Goal: Navigation & Orientation: Find specific page/section

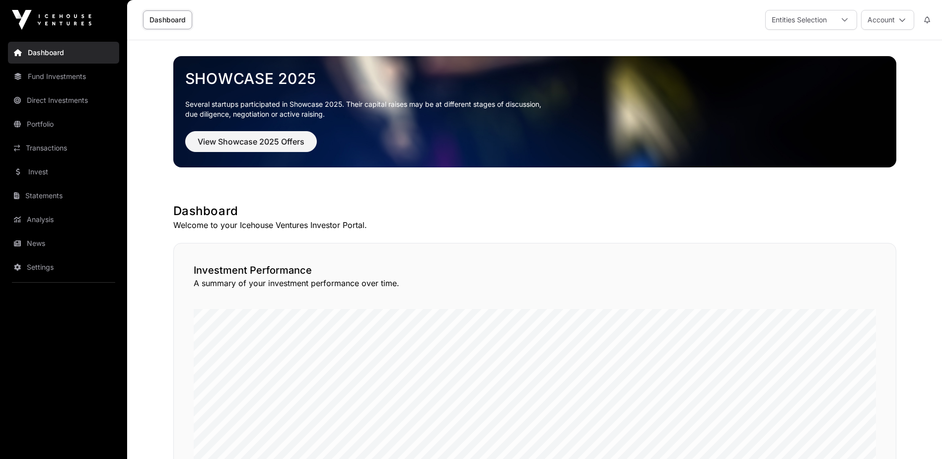
click at [49, 149] on link "Transactions" at bounding box center [63, 148] width 111 height 22
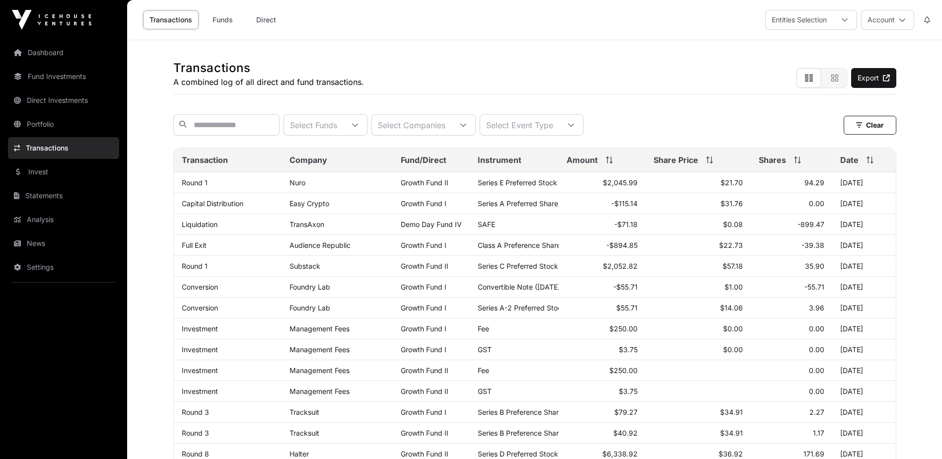
click at [36, 244] on link "News" at bounding box center [63, 243] width 111 height 22
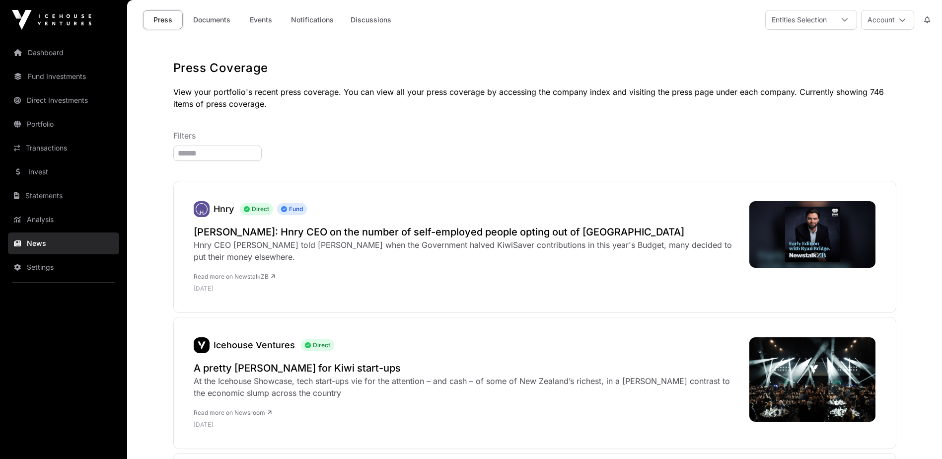
click at [229, 23] on link "Documents" at bounding box center [212, 19] width 50 height 19
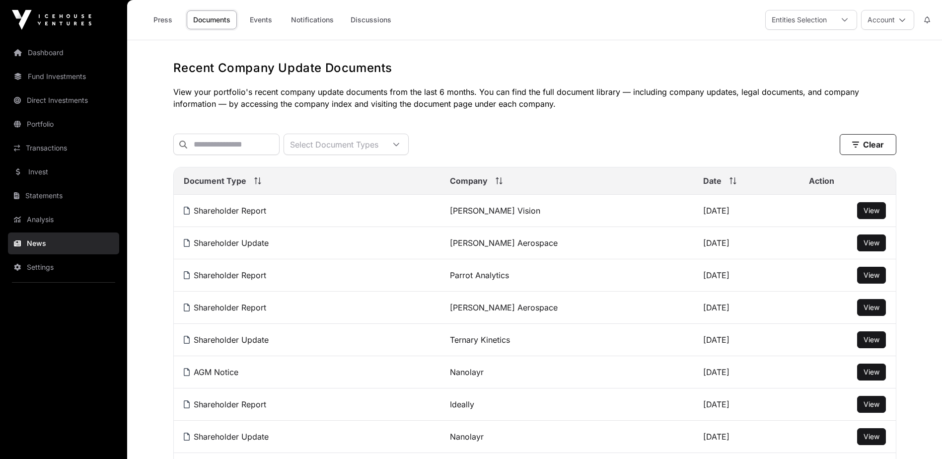
click at [887, 15] on button "Account" at bounding box center [887, 20] width 53 height 20
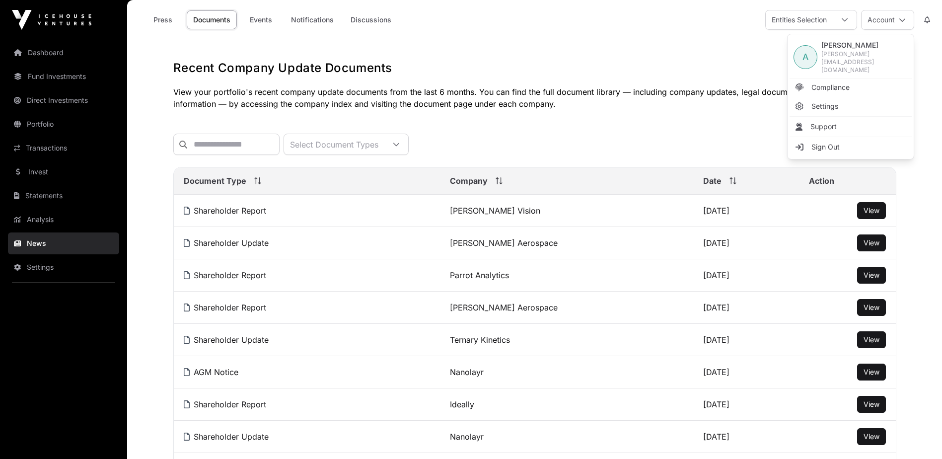
click at [829, 142] on span "Sign Out" at bounding box center [826, 147] width 28 height 10
